Goal: Transaction & Acquisition: Purchase product/service

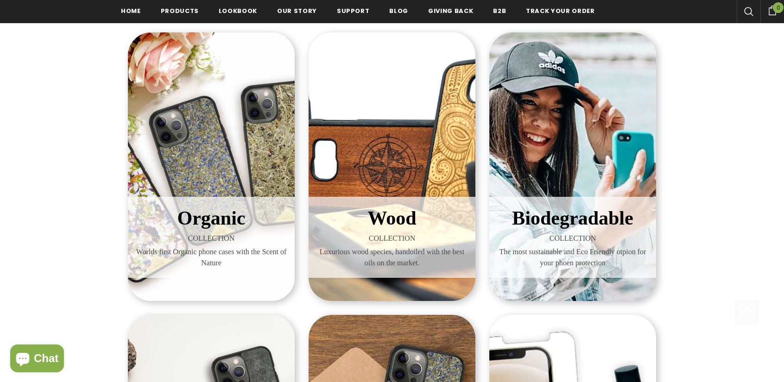
scroll to position [139, 0]
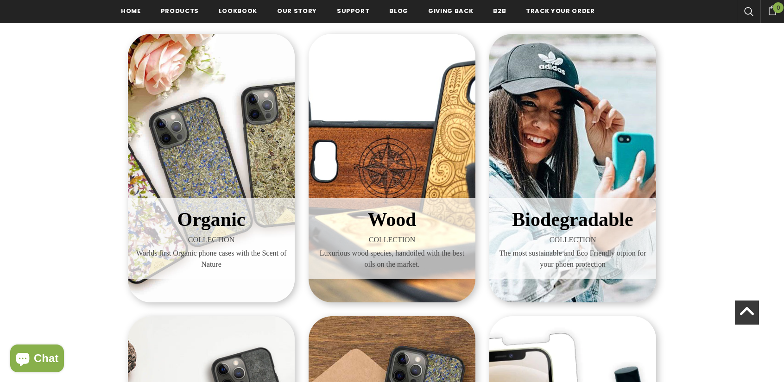
click at [388, 190] on div "Wood COLLECTION Luxurious wood species, handoiled with the best oils on the mar…" at bounding box center [391, 168] width 167 height 269
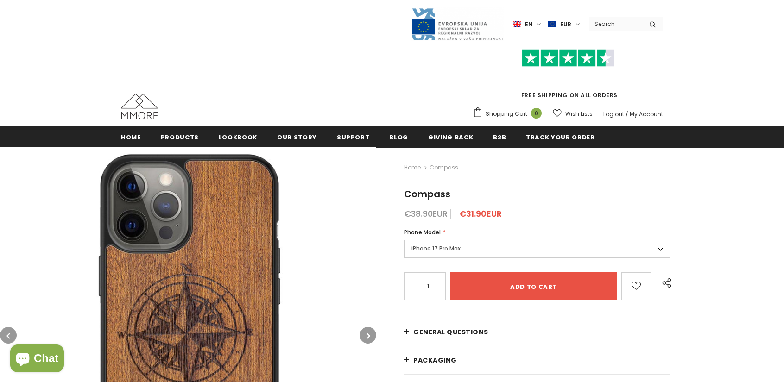
click at [657, 249] on label "iPhone 17 Pro Max" at bounding box center [537, 249] width 266 height 18
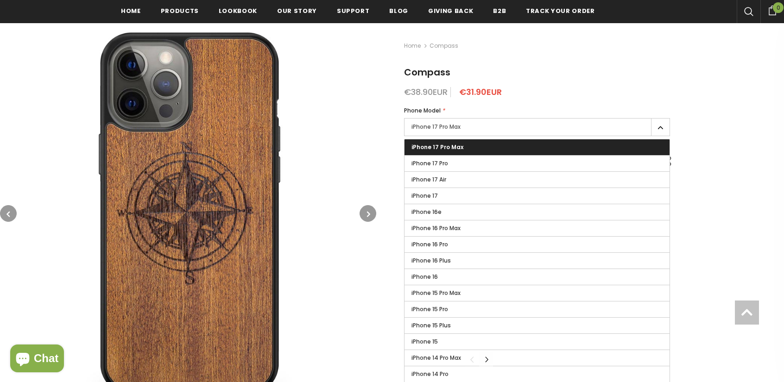
scroll to position [139, 0]
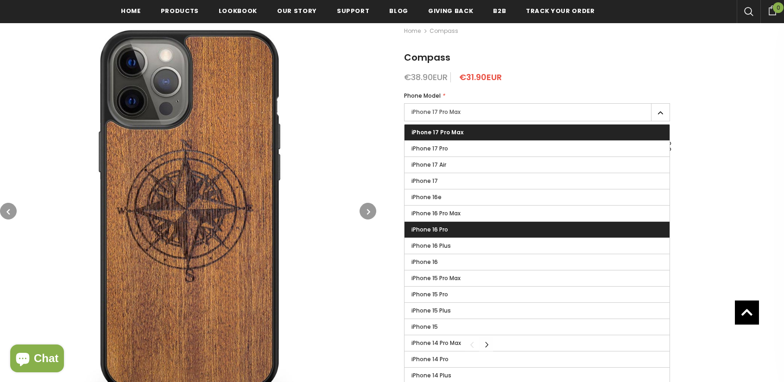
click at [613, 233] on label "iPhone 16 Pro" at bounding box center [536, 230] width 265 height 16
click at [0, 0] on input "iPhone 16 Pro" at bounding box center [0, 0] width 0 height 0
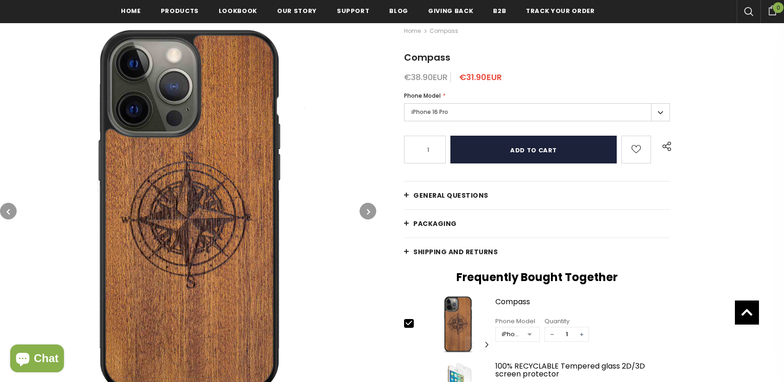
click at [547, 153] on input "Add to cart" at bounding box center [533, 150] width 166 height 28
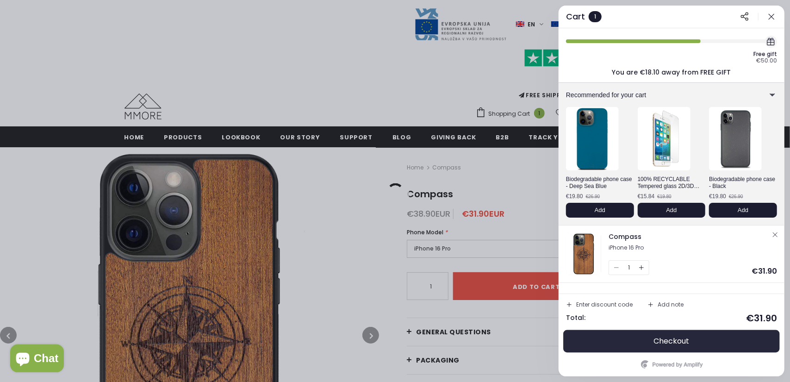
click at [630, 339] on button "Checkout" at bounding box center [671, 341] width 211 height 22
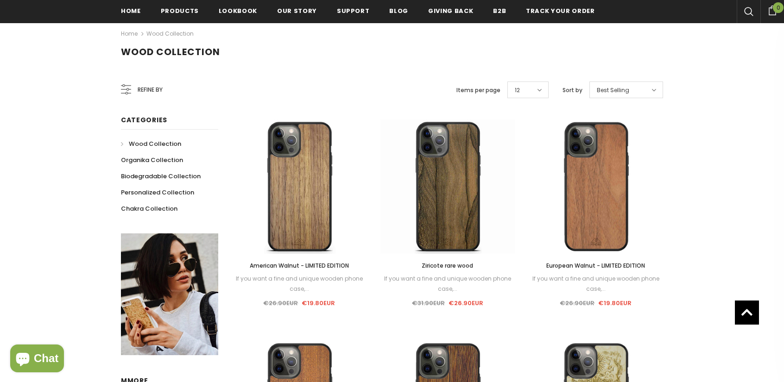
scroll to position [46, 0]
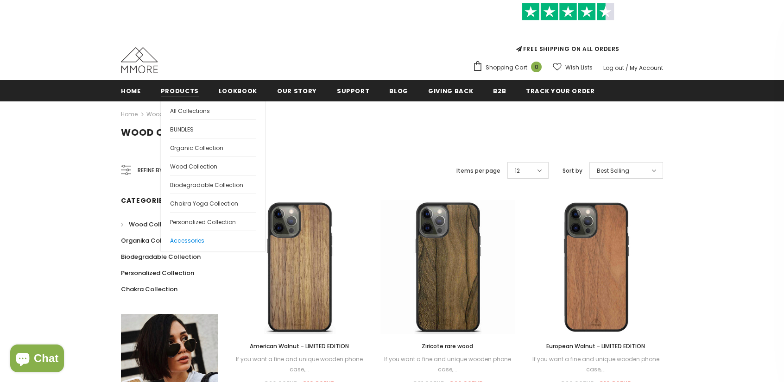
click at [181, 239] on span "Accessories" at bounding box center [187, 241] width 34 height 8
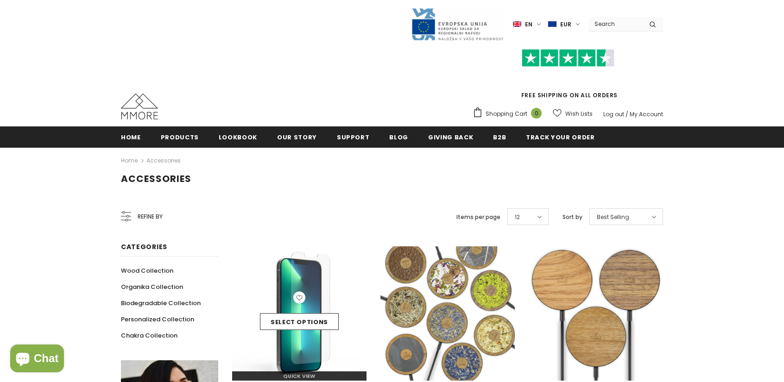
click at [270, 292] on div "Select options" at bounding box center [299, 314] width 134 height 44
click at [284, 328] on link "Select options" at bounding box center [299, 322] width 79 height 17
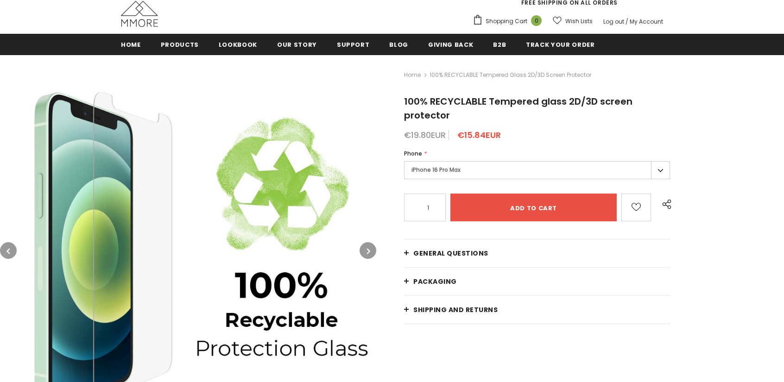
scroll to position [93, 0]
click at [532, 170] on label "iPhone 16 Pro Max" at bounding box center [537, 170] width 266 height 18
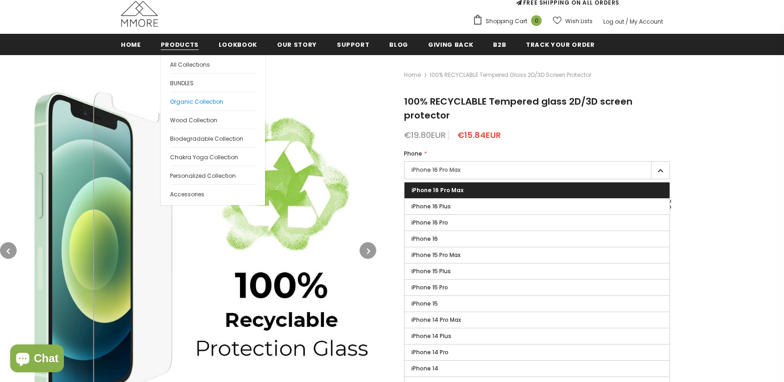
click at [197, 98] on span "Organic Collection" at bounding box center [196, 102] width 53 height 8
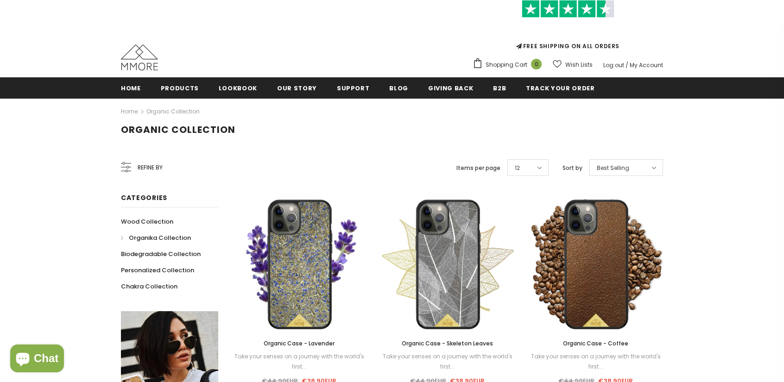
scroll to position [139, 0]
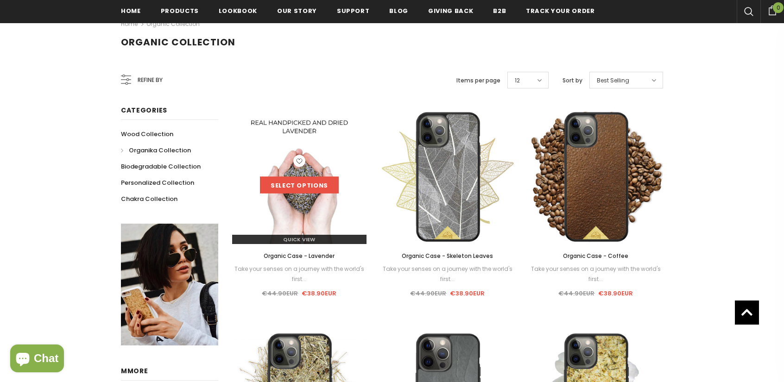
click at [306, 177] on link "Select options" at bounding box center [299, 185] width 79 height 17
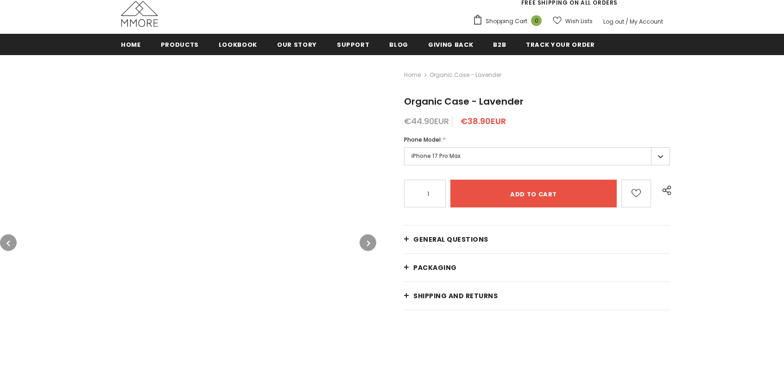
scroll to position [93, 0]
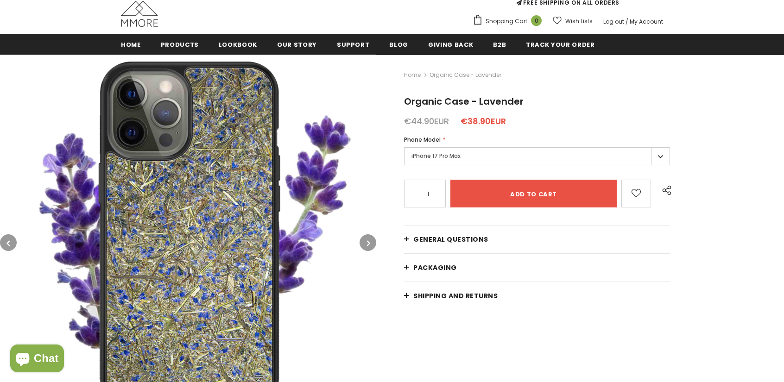
click at [645, 152] on label "iPhone 17 Pro Max" at bounding box center [537, 156] width 266 height 18
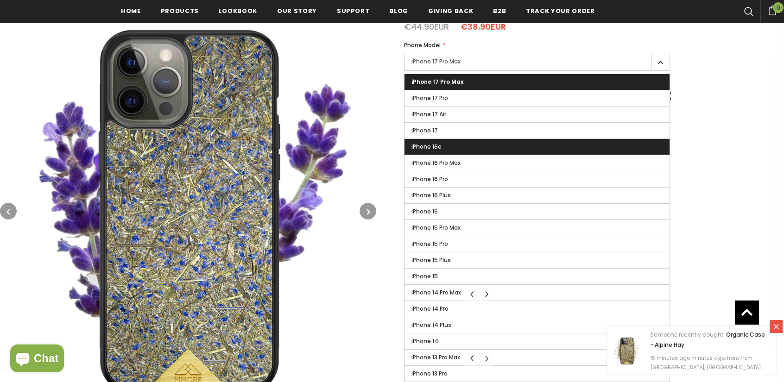
scroll to position [139, 0]
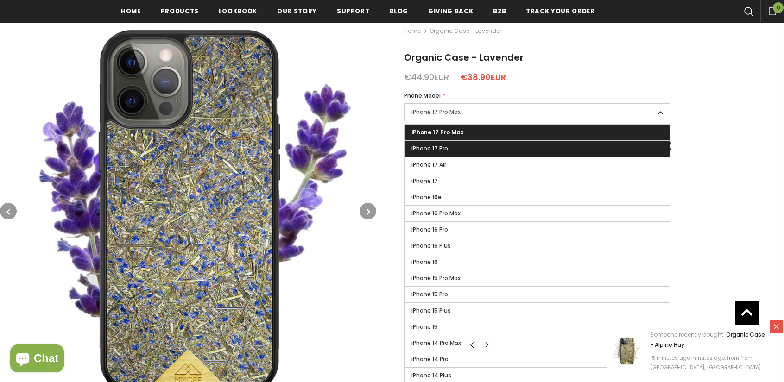
click at [453, 150] on label "iPhone 17 Pro" at bounding box center [536, 149] width 265 height 16
click at [0, 0] on input "iPhone 17 Pro" at bounding box center [0, 0] width 0 height 0
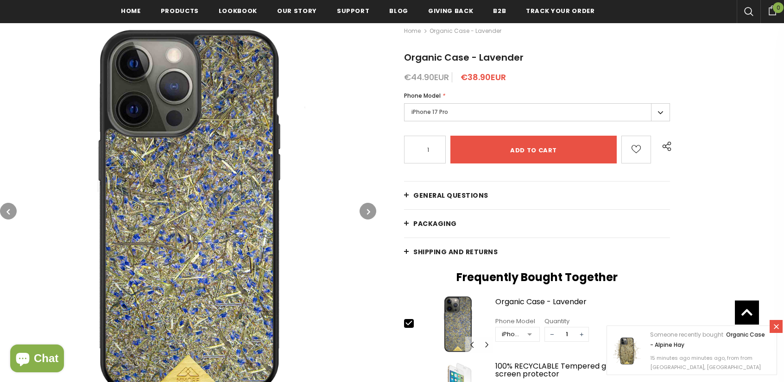
click at [463, 114] on label "iPhone 17 Pro" at bounding box center [537, 112] width 266 height 18
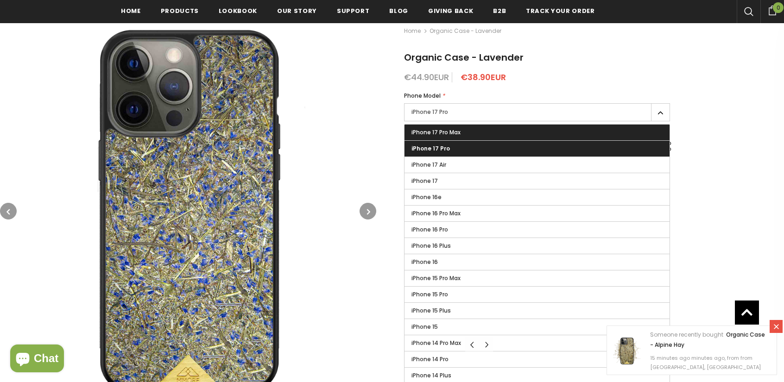
click at [458, 131] on span "iPhone 17 Pro Max" at bounding box center [435, 132] width 49 height 8
click at [0, 0] on input "iPhone 17 Pro Max" at bounding box center [0, 0] width 0 height 0
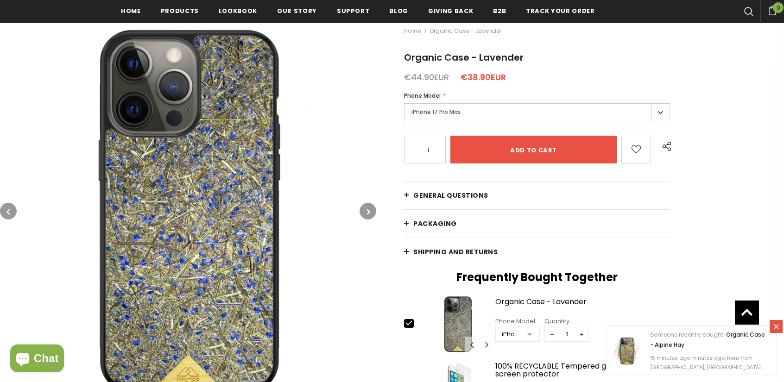
click at [437, 121] on div "iPhone 17 Pro Max iPhone 17 Pro Max iPhone 17 Pro iPhone 17 Air iPhone 17" at bounding box center [537, 113] width 266 height 21
click at [443, 113] on label "iPhone 17 Pro Max" at bounding box center [537, 112] width 266 height 18
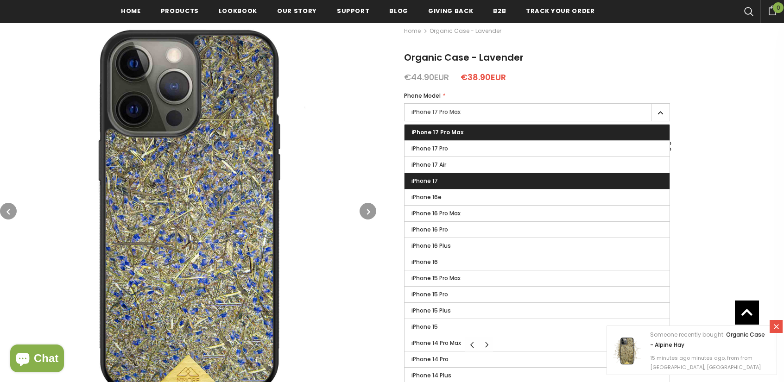
click at [439, 176] on label "iPhone 17" at bounding box center [536, 181] width 265 height 16
click at [0, 0] on input "iPhone 17" at bounding box center [0, 0] width 0 height 0
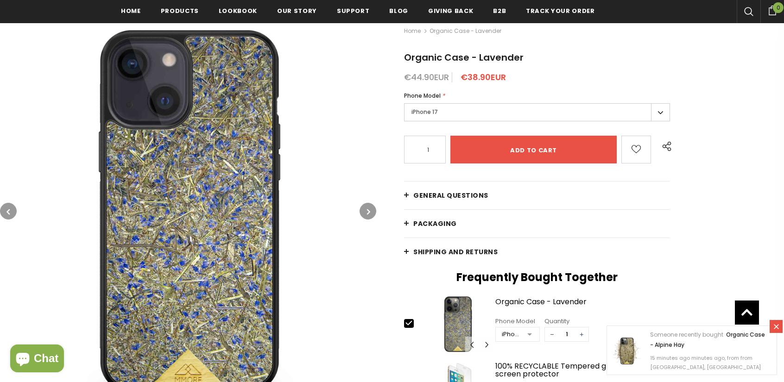
click at [448, 116] on label "iPhone 17" at bounding box center [537, 112] width 266 height 18
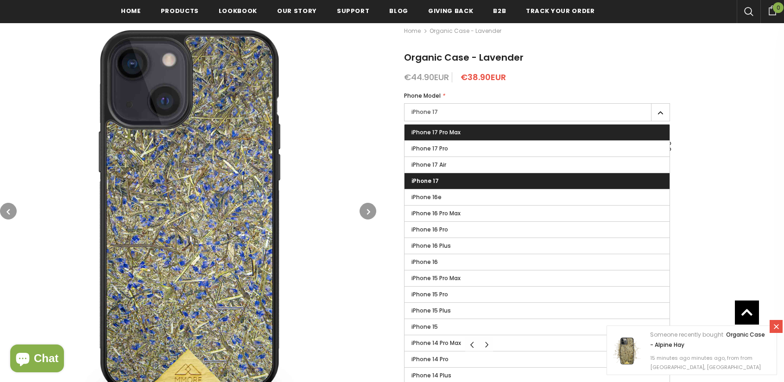
click at [443, 131] on span "iPhone 17 Pro Max" at bounding box center [435, 132] width 49 height 8
click at [0, 0] on input "iPhone 17 Pro Max" at bounding box center [0, 0] width 0 height 0
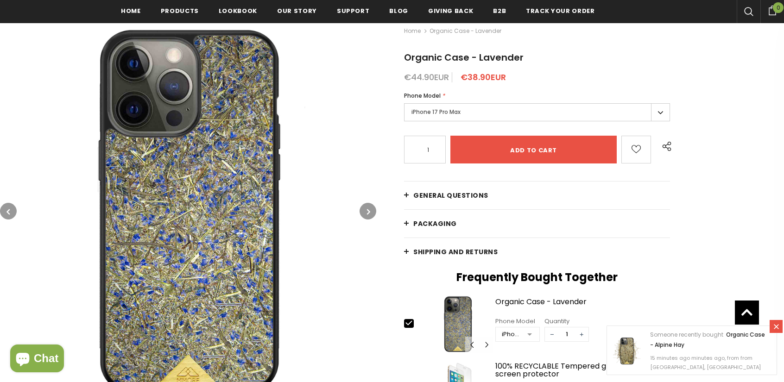
click at [449, 119] on label "iPhone 17 Pro Max" at bounding box center [537, 112] width 266 height 18
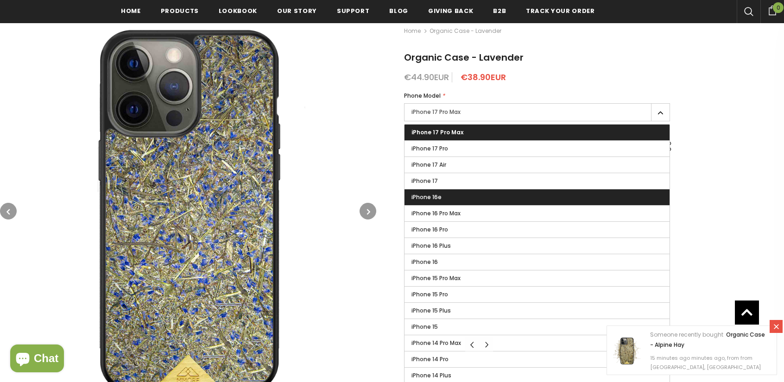
click at [445, 198] on label "iPhone 16e" at bounding box center [536, 197] width 265 height 16
click at [0, 0] on input "iPhone 16e" at bounding box center [0, 0] width 0 height 0
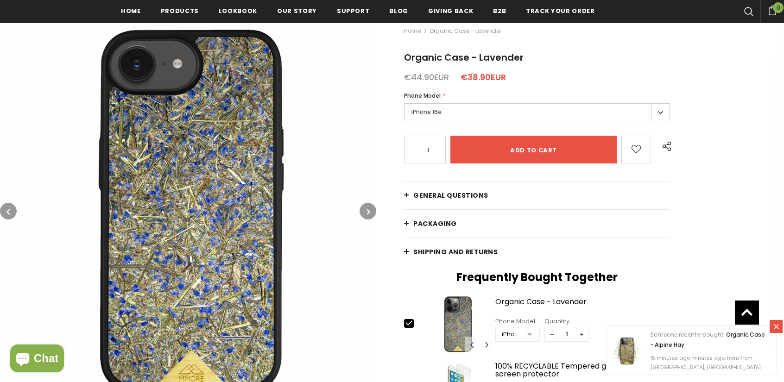
click at [421, 108] on label "iPhone 16e" at bounding box center [537, 112] width 266 height 18
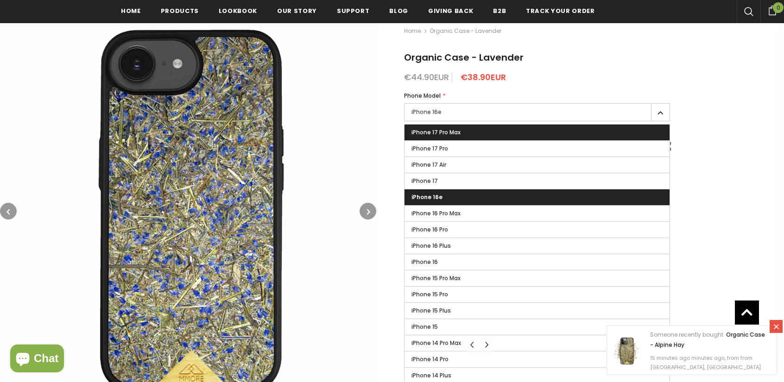
click at [433, 133] on span "iPhone 17 Pro Max" at bounding box center [435, 132] width 49 height 8
click at [0, 0] on input "iPhone 17 Pro Max" at bounding box center [0, 0] width 0 height 0
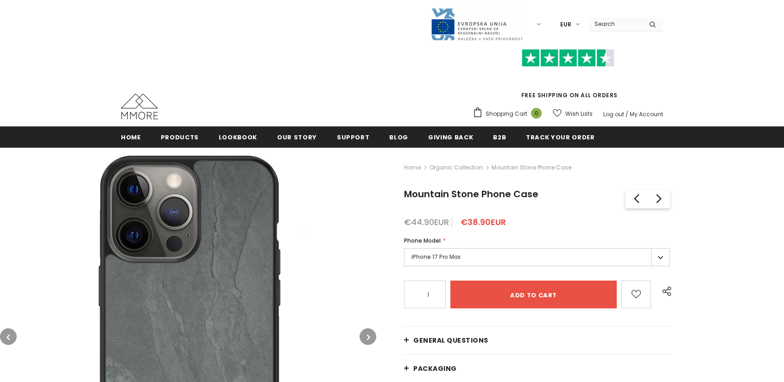
click at [475, 253] on label "iPhone 17 Pro Max" at bounding box center [537, 257] width 266 height 18
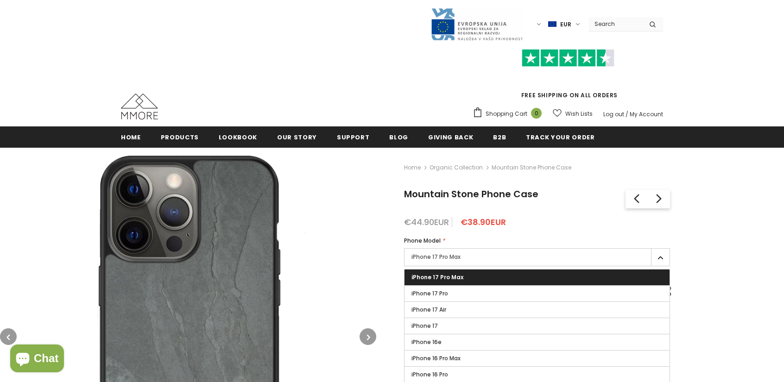
click at [471, 258] on label "iPhone 17 Pro Max" at bounding box center [537, 257] width 266 height 18
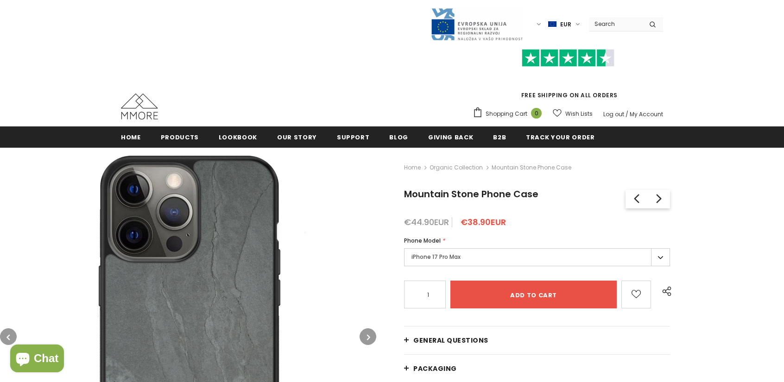
click at [467, 262] on label "iPhone 17 Pro Max" at bounding box center [537, 257] width 266 height 18
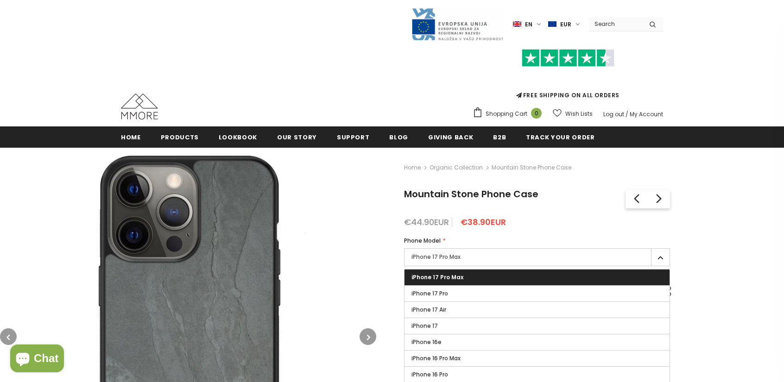
click at [465, 261] on label "iPhone 17 Pro Max" at bounding box center [537, 257] width 266 height 18
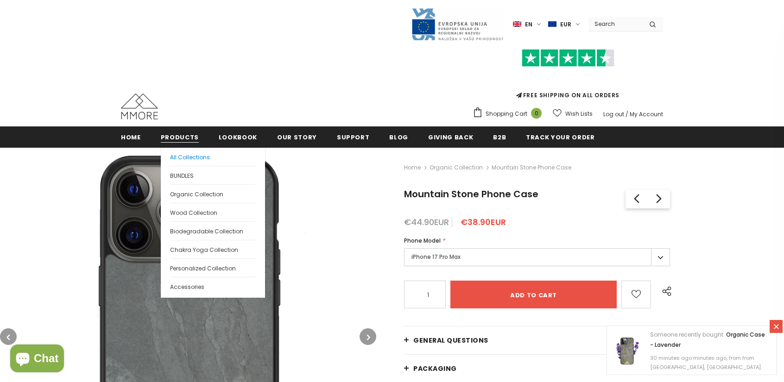
click at [177, 153] on span "All Collections" at bounding box center [190, 157] width 40 height 8
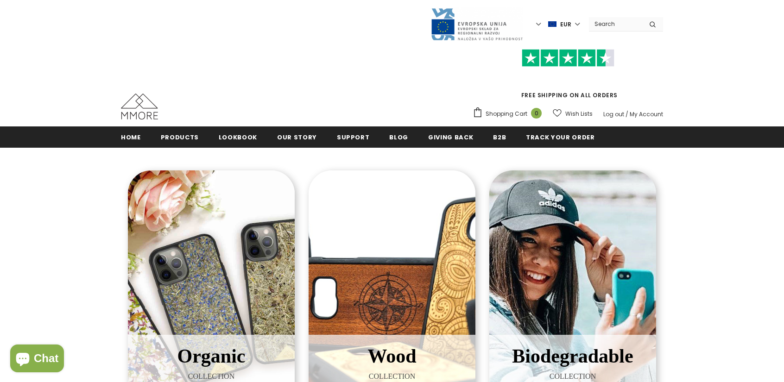
scroll to position [185, 0]
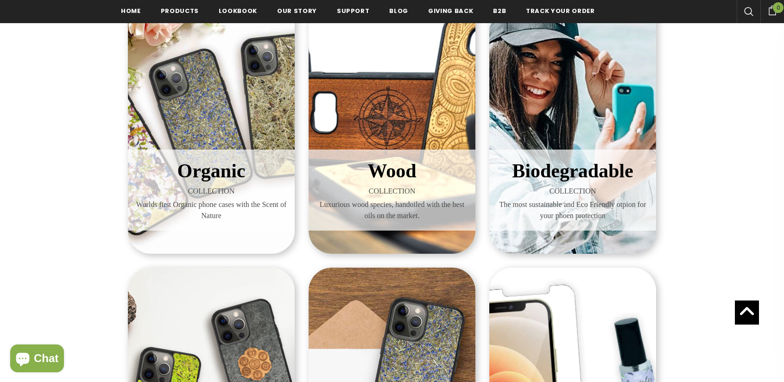
click at [612, 211] on span "The most sustainable and Eco Friendly otpion for your phoen protection" at bounding box center [572, 210] width 153 height 22
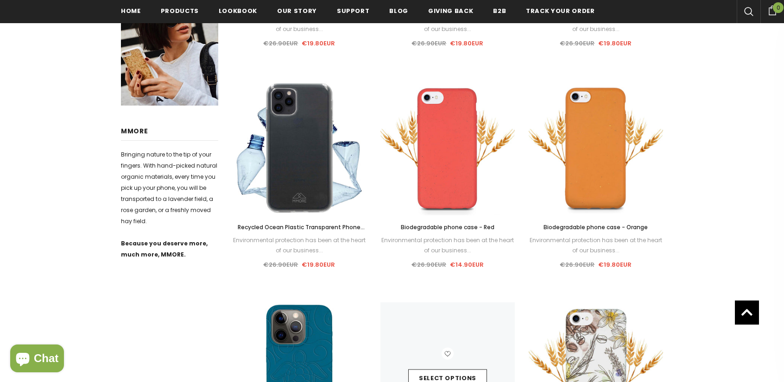
scroll to position [465, 0]
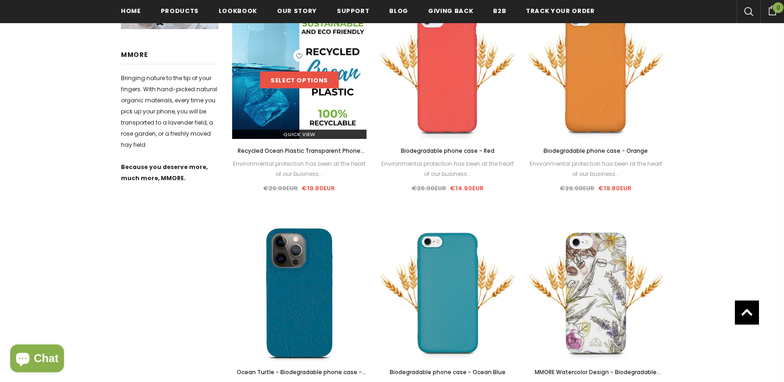
click at [305, 74] on link "Select options" at bounding box center [299, 80] width 79 height 17
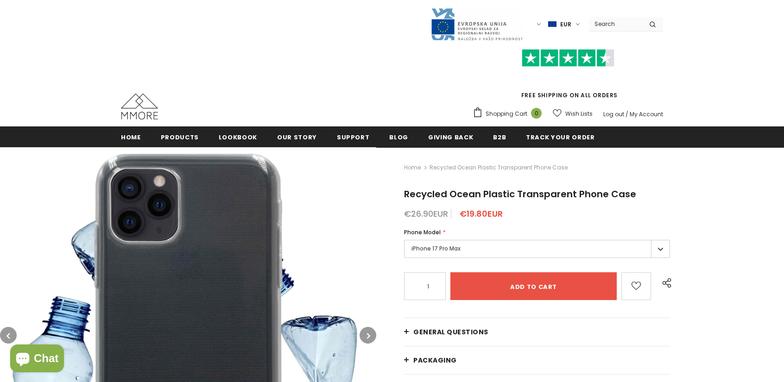
click at [477, 253] on label "iPhone 17 Pro Max" at bounding box center [537, 249] width 266 height 18
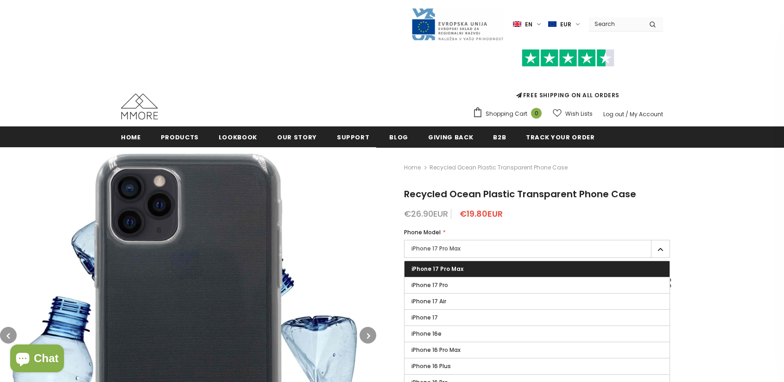
click at [477, 253] on label "iPhone 17 Pro Max" at bounding box center [537, 249] width 266 height 18
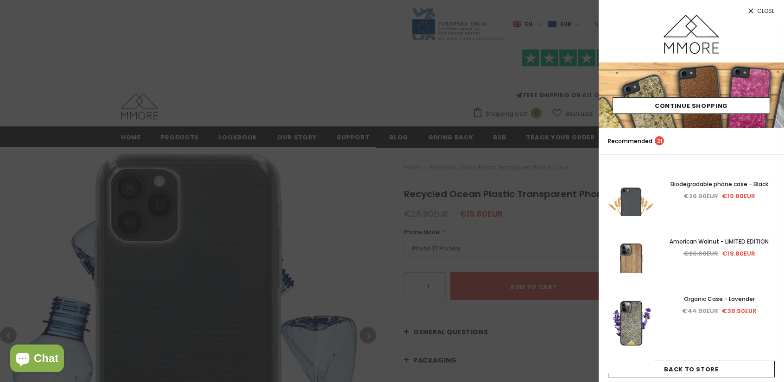
click at [195, 155] on div at bounding box center [392, 191] width 784 height 382
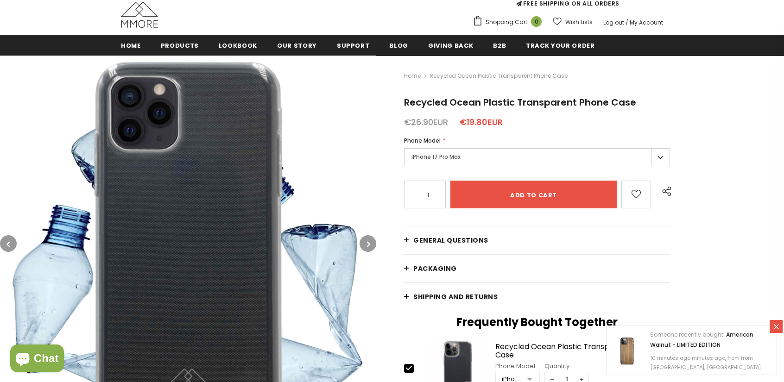
scroll to position [93, 0]
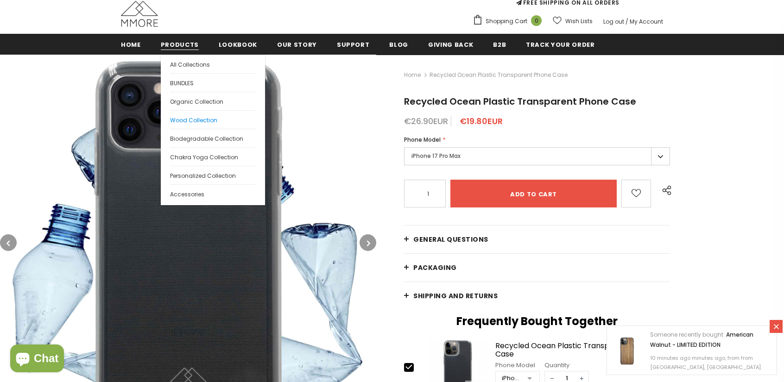
click at [188, 123] on span "Wood Collection" at bounding box center [193, 120] width 47 height 8
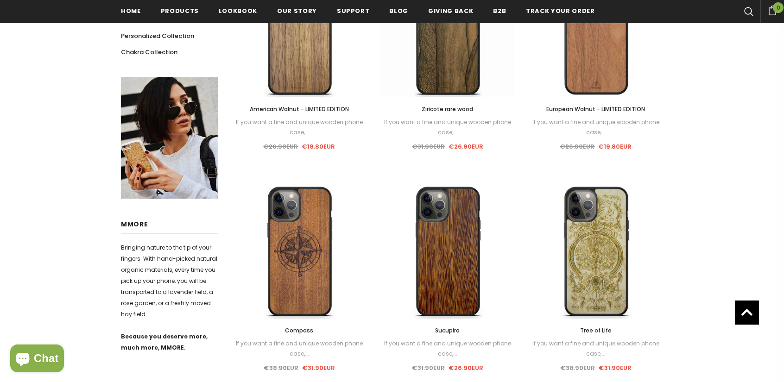
scroll to position [265, 0]
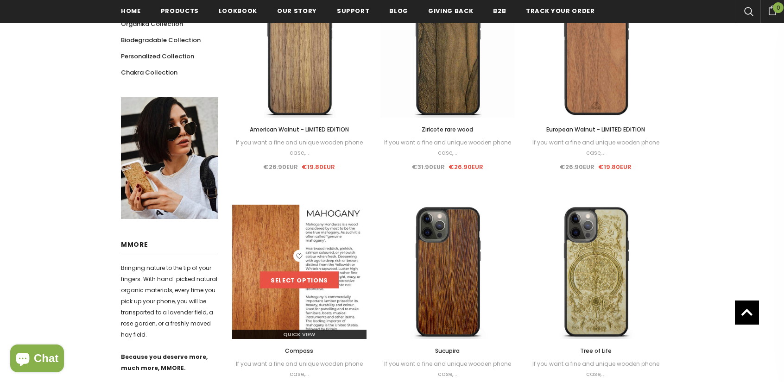
click at [297, 278] on link "Select options" at bounding box center [299, 280] width 79 height 17
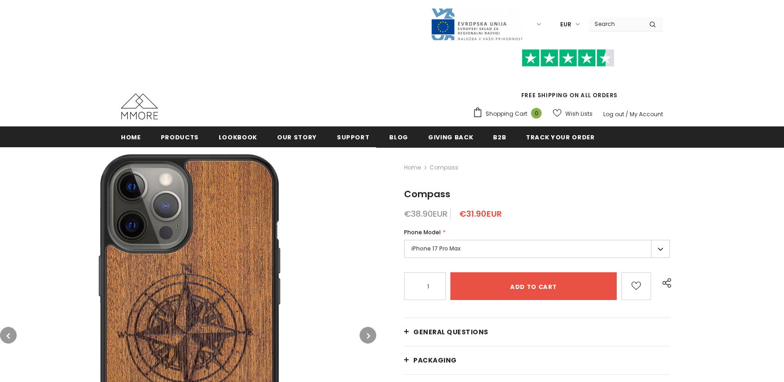
click at [460, 229] on div "Phone Model *" at bounding box center [537, 232] width 266 height 9
click at [453, 244] on label "iPhone 17 Pro Max" at bounding box center [537, 249] width 266 height 18
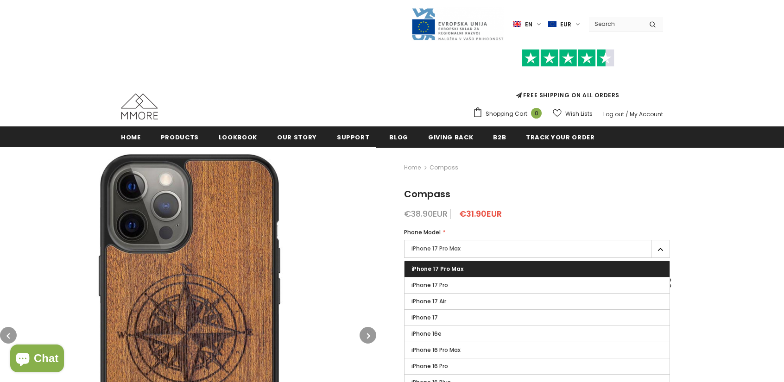
click at [453, 245] on label "iPhone 17 Pro Max" at bounding box center [537, 249] width 266 height 18
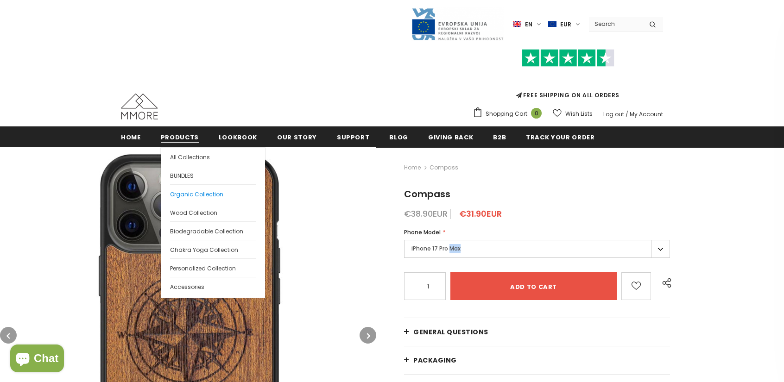
click at [193, 193] on span "Organic Collection" at bounding box center [196, 194] width 53 height 8
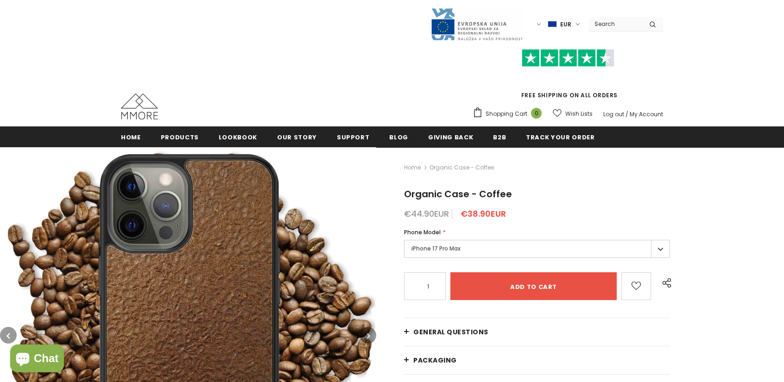
click at [548, 249] on label "iPhone 17 Pro Max" at bounding box center [537, 249] width 266 height 18
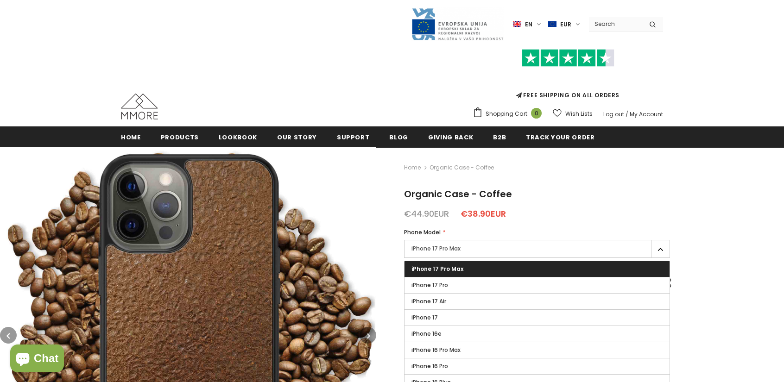
click at [547, 251] on label "iPhone 17 Pro Max" at bounding box center [537, 249] width 266 height 18
